Goal: Register for event/course

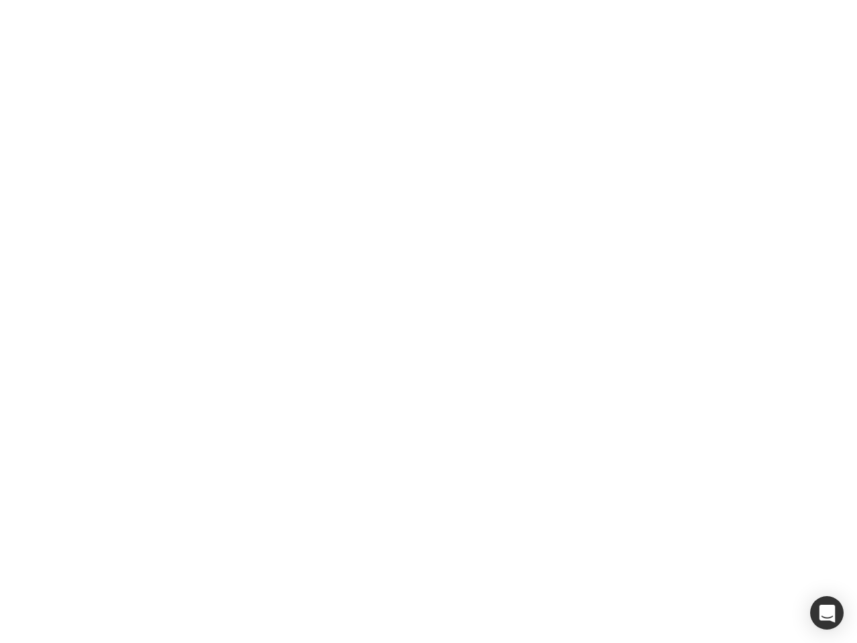
click at [428, 321] on div at bounding box center [428, 321] width 857 height 643
click at [827, 612] on div "button" at bounding box center [826, 612] width 33 height 33
click at [428, 321] on div at bounding box center [428, 321] width 857 height 643
click at [827, 612] on div "button" at bounding box center [826, 612] width 33 height 33
